Goal: Information Seeking & Learning: Learn about a topic

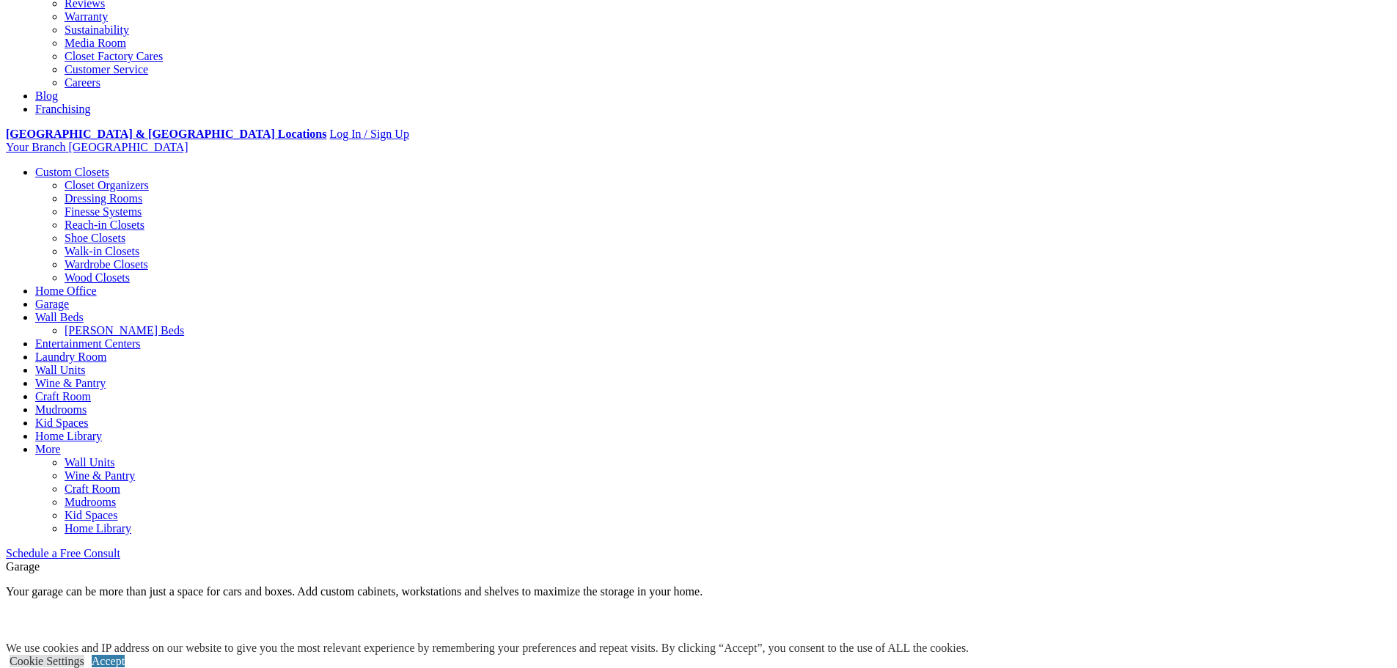
scroll to position [440, 0]
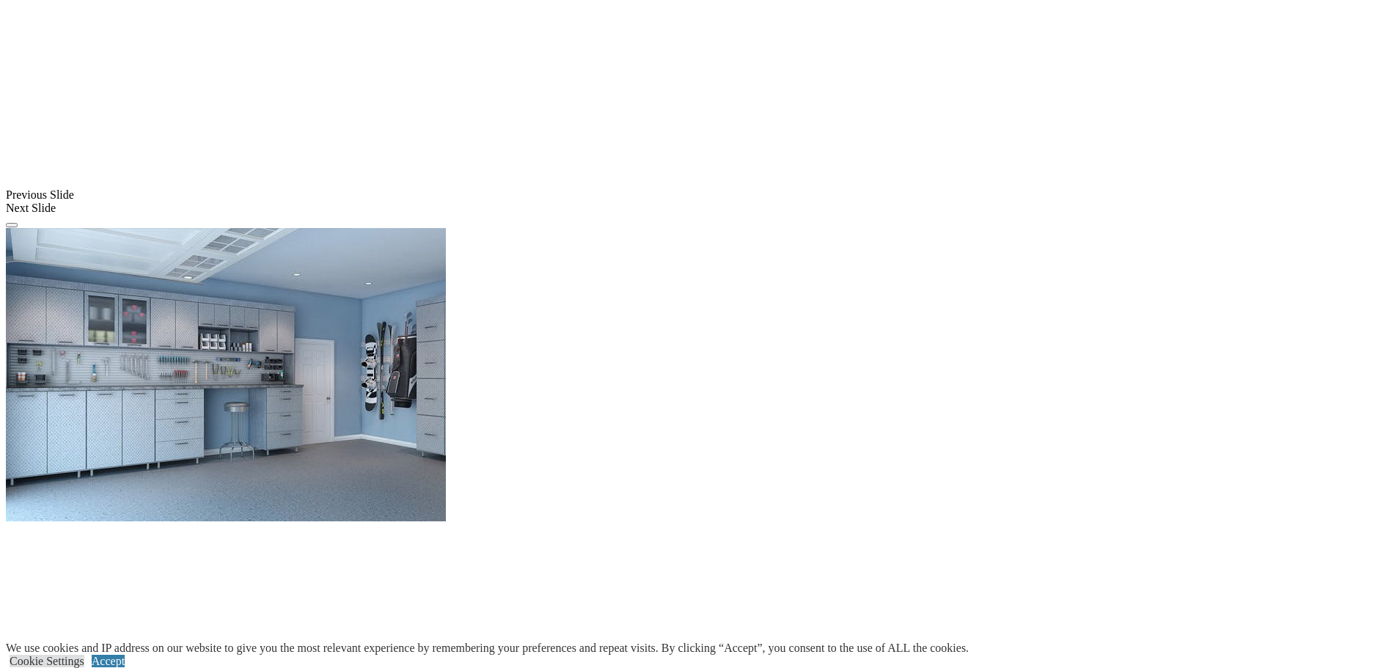
scroll to position [1256, 0]
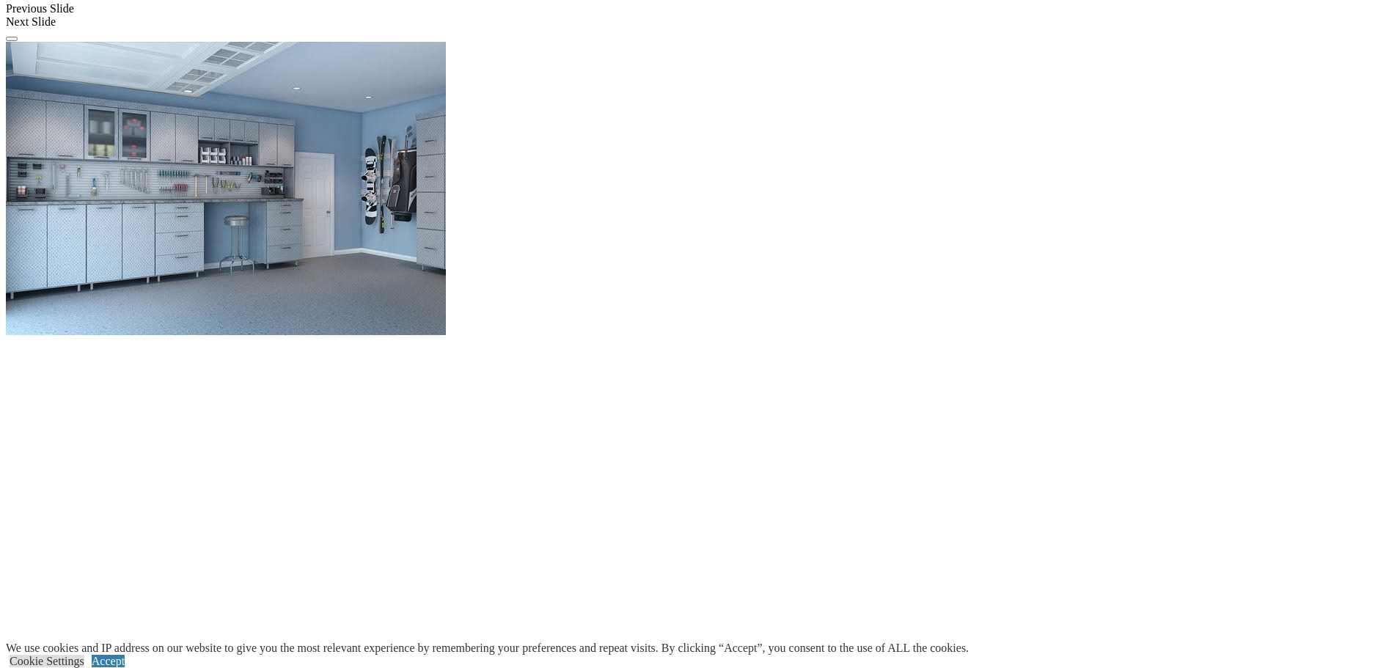
scroll to position [1402, 0]
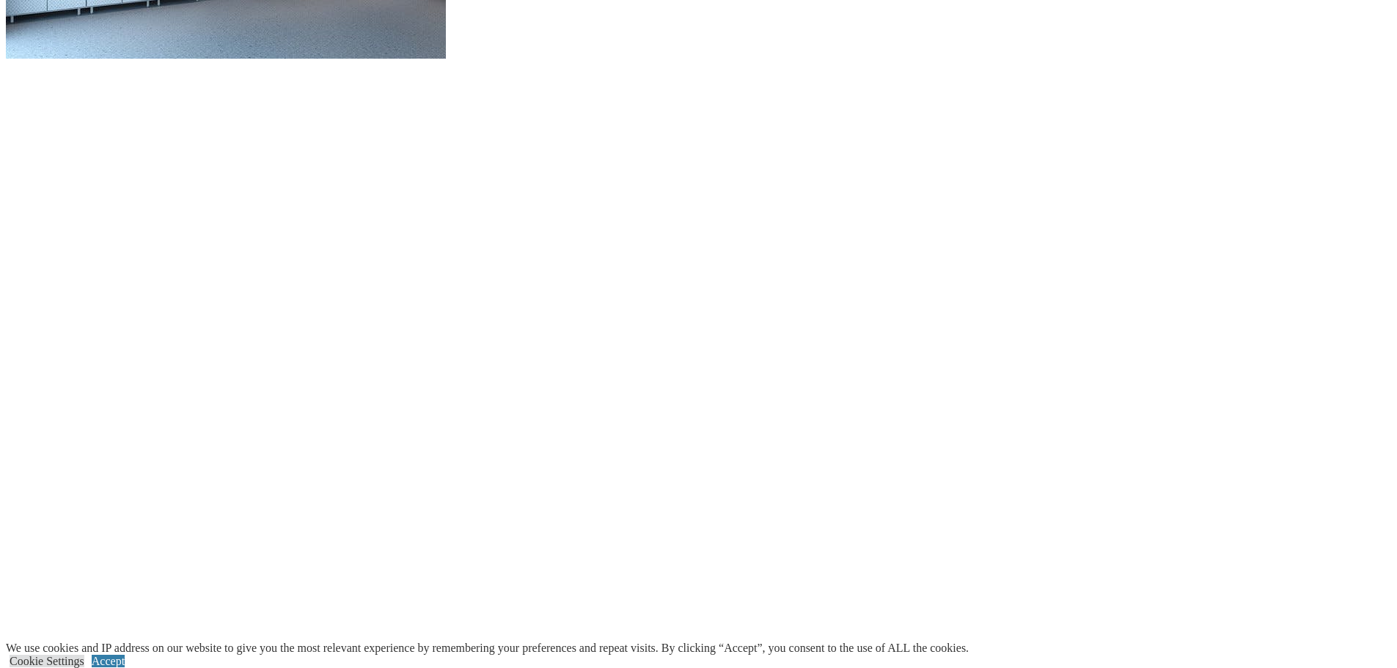
scroll to position [1622, 0]
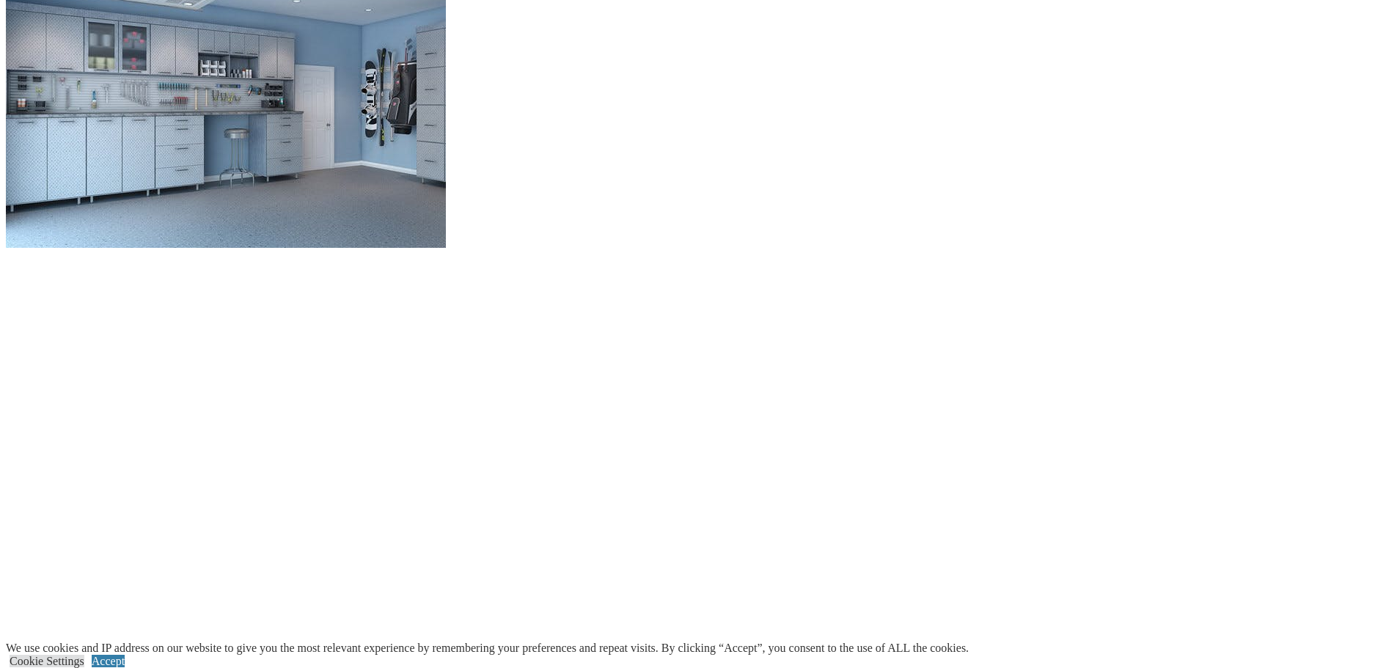
scroll to position [1402, 0]
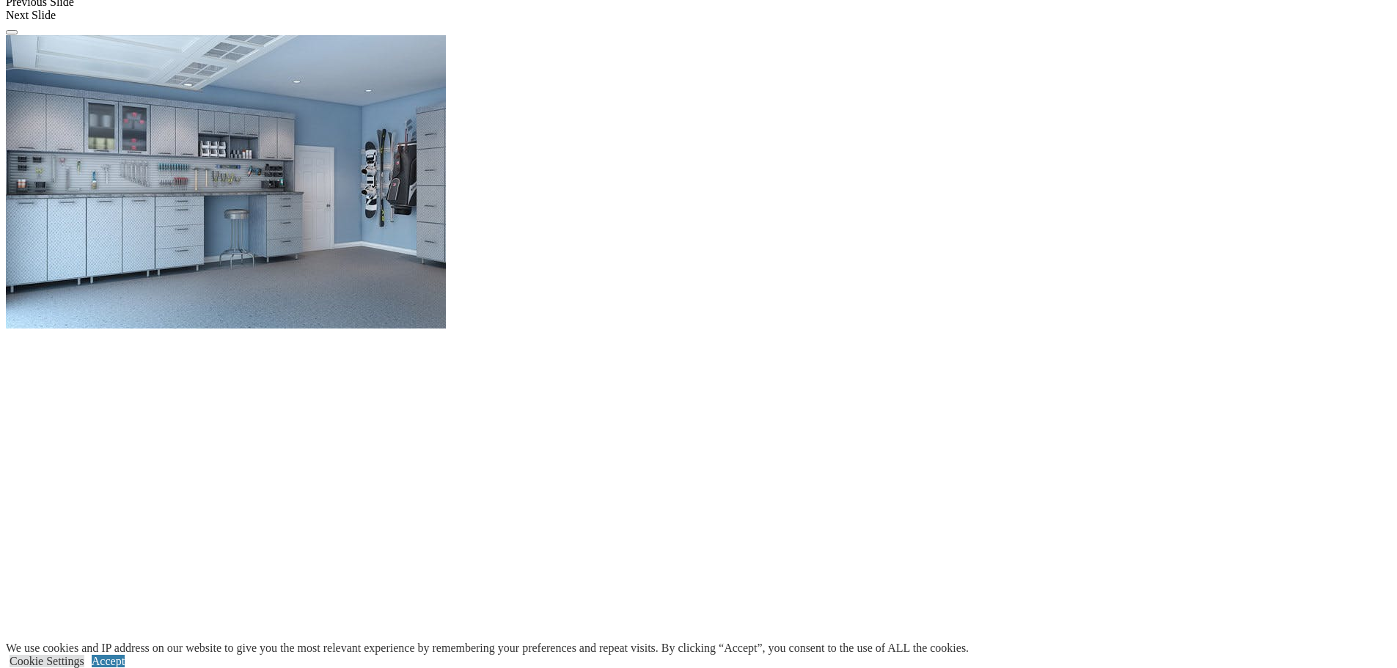
scroll to position [1329, 0]
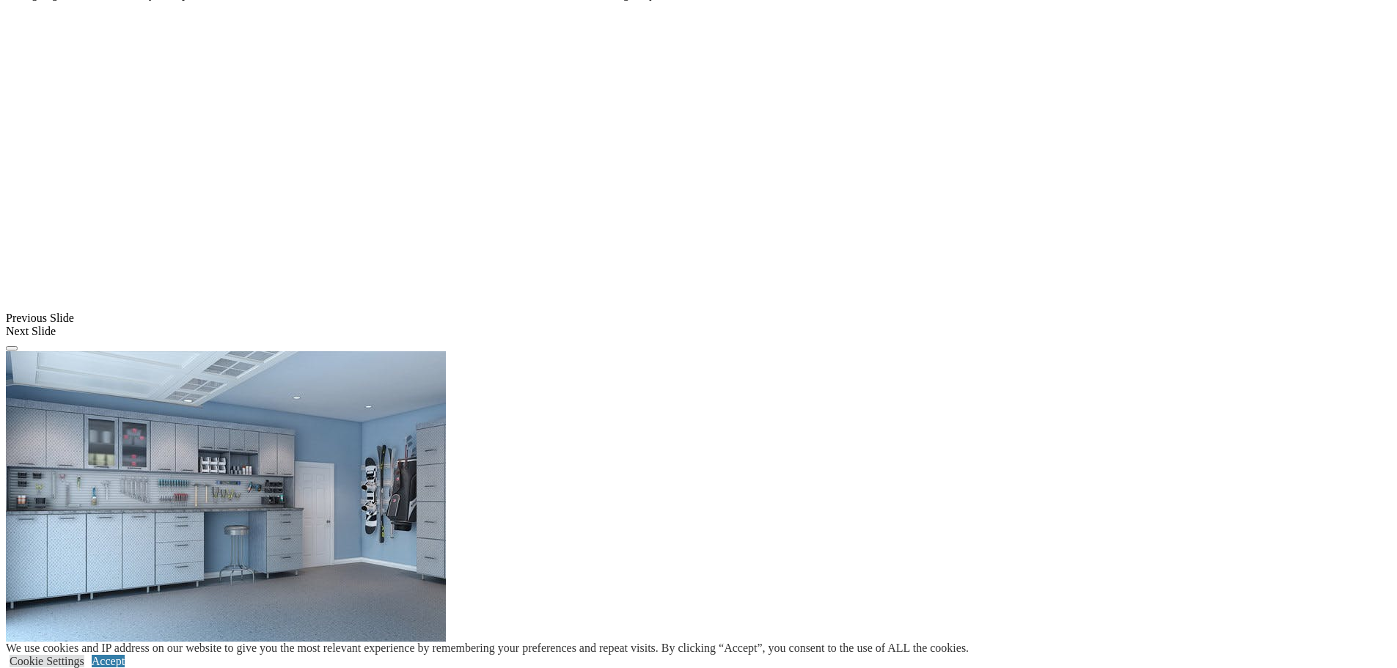
scroll to position [1109, 0]
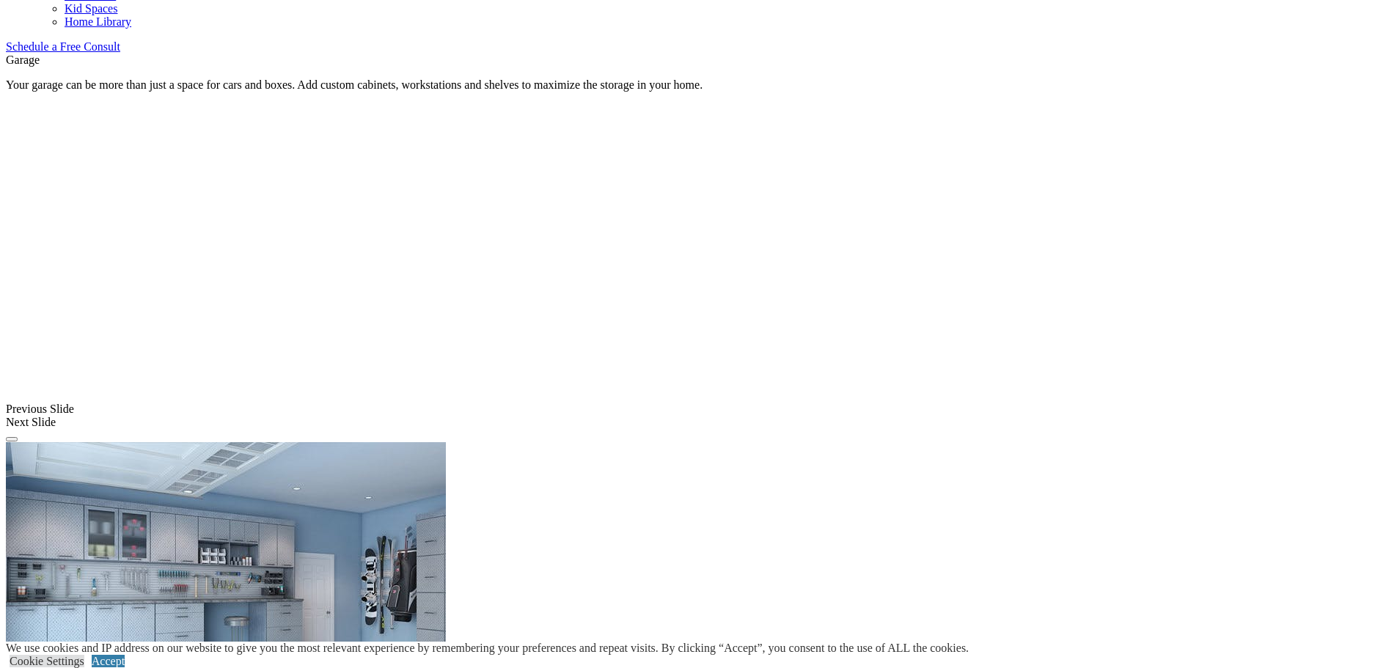
scroll to position [963, 0]
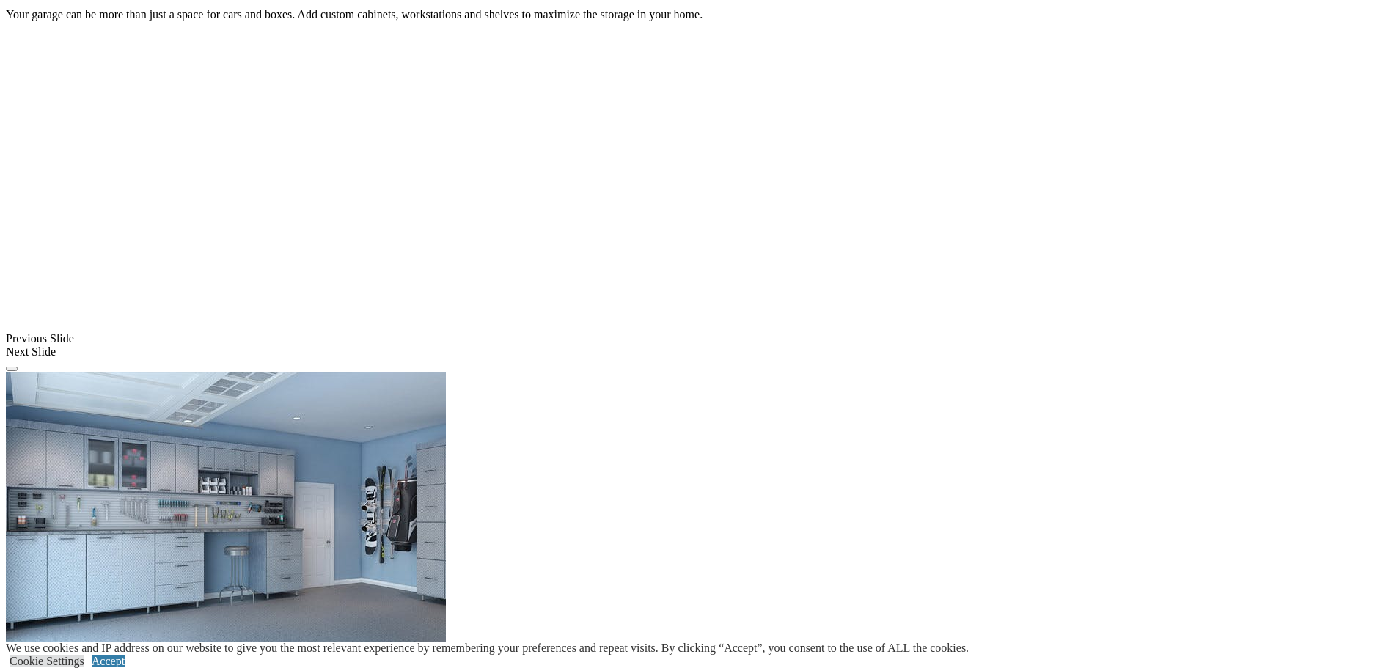
scroll to position [1109, 0]
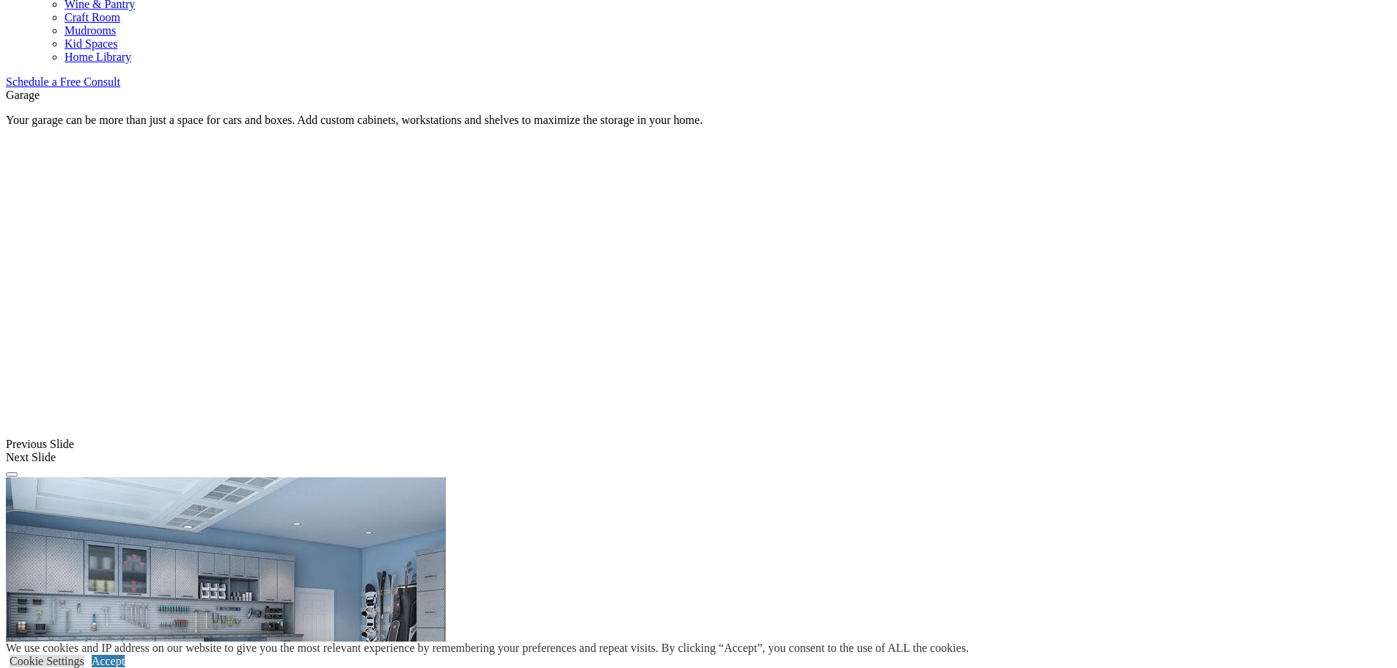
scroll to position [889, 0]
